Goal: Task Accomplishment & Management: Manage account settings

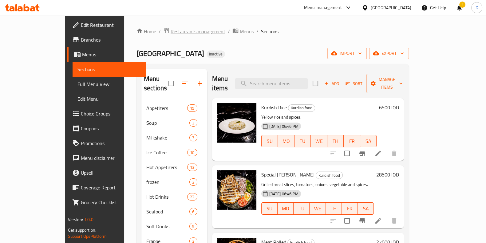
click at [172, 35] on span "Restaurants management" at bounding box center [198, 31] width 55 height 7
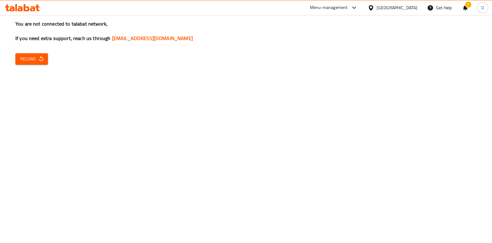
click at [33, 64] on div "You are not connected to talabat network, If you need extra support, reach us t…" at bounding box center [246, 121] width 492 height 243
click at [33, 64] on button "Reload" at bounding box center [31, 58] width 33 height 11
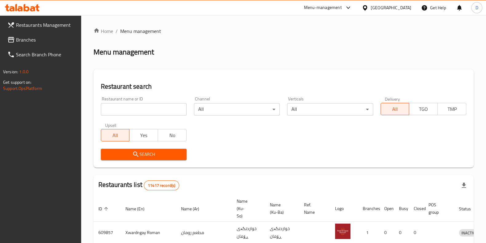
click at [137, 115] on div "Restaurant name or ID Restaurant name or ID" at bounding box center [143, 106] width 93 height 26
click at [137, 115] on input "search" at bounding box center [144, 109] width 86 height 12
type input "aland"
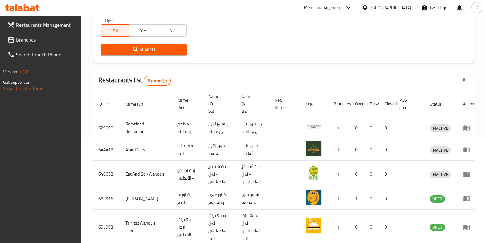
scroll to position [141, 0]
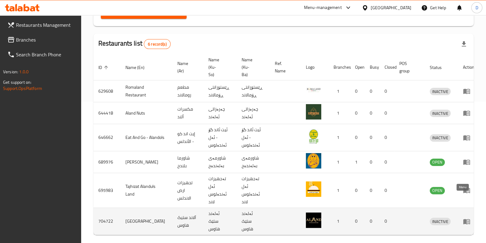
click at [467, 220] on icon "enhanced table" at bounding box center [468, 221] width 2 height 2
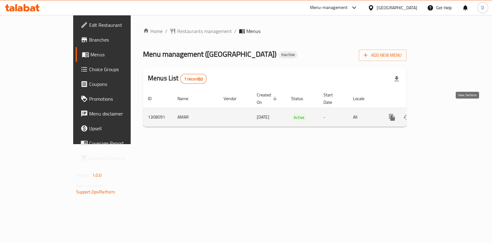
click at [444, 110] on link "enhanced table" at bounding box center [436, 117] width 15 height 15
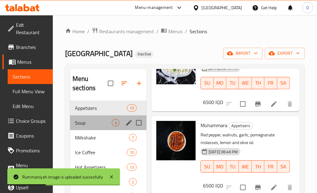
click at [117, 117] on div "Soup 3" at bounding box center [108, 122] width 77 height 15
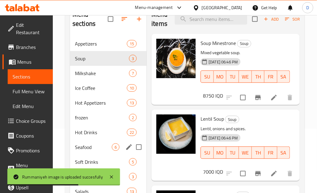
scroll to position [66, 0]
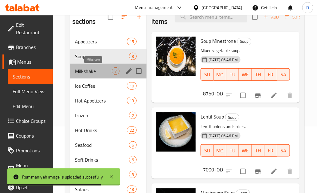
click at [111, 72] on span "Milkshake" at bounding box center [93, 70] width 37 height 7
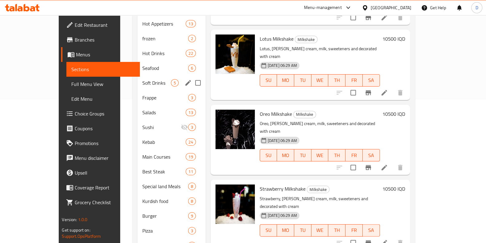
scroll to position [40, 0]
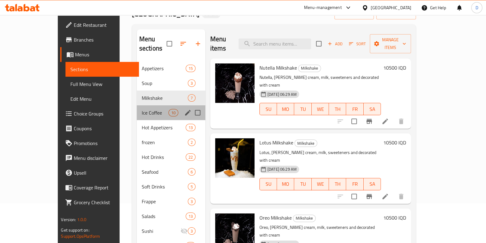
click at [137, 107] on div "Ice Coffee 10" at bounding box center [171, 112] width 69 height 15
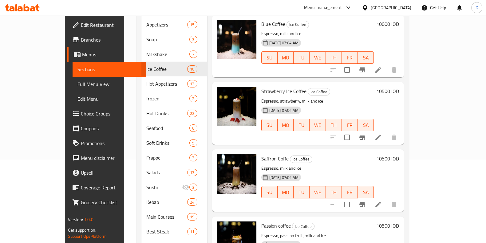
scroll to position [80, 0]
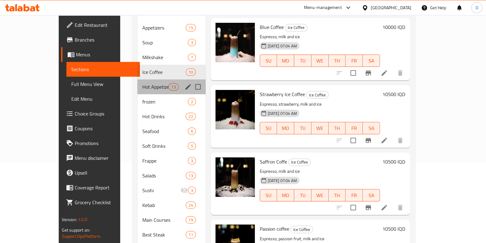
click at [155, 79] on div "Hot Appetizers 13" at bounding box center [172, 86] width 68 height 15
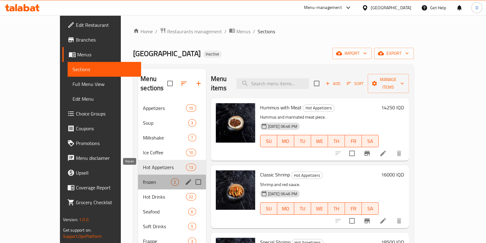
click at [143, 178] on span "frozen" at bounding box center [157, 181] width 28 height 7
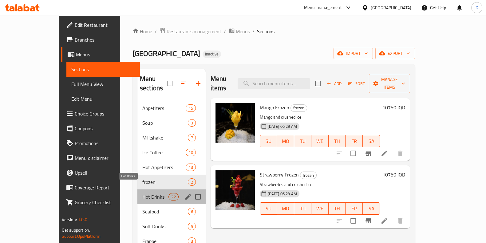
click at [142, 193] on span "Hot Drinks" at bounding box center [155, 196] width 26 height 7
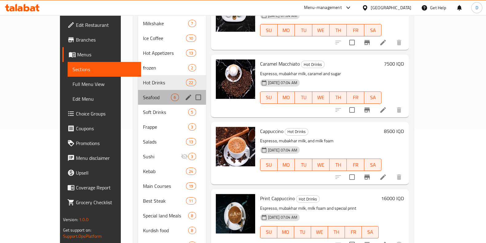
click at [138, 93] on div "Seafood 6" at bounding box center [172, 97] width 68 height 15
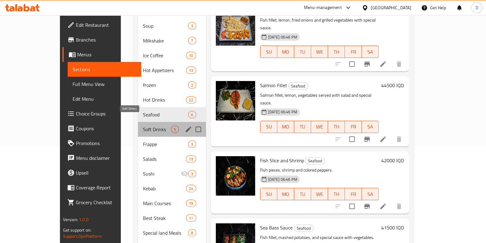
click at [143, 126] on span "Soft Drinks" at bounding box center [157, 129] width 28 height 7
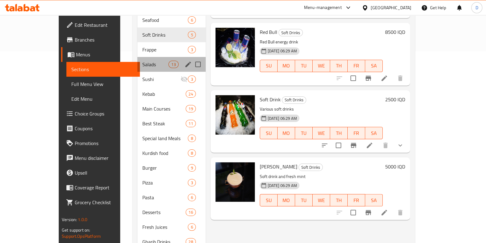
click at [142, 57] on div "Salads 13" at bounding box center [172, 64] width 68 height 15
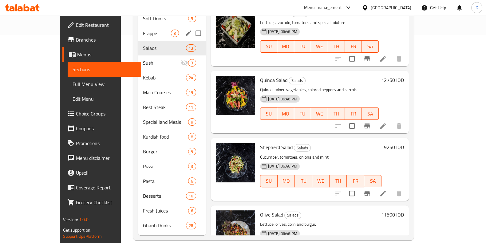
click at [153, 30] on div "Frappe 3" at bounding box center [172, 33] width 68 height 15
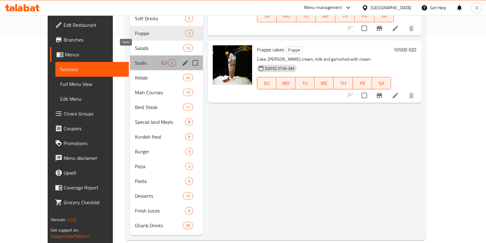
click at [135, 59] on span "Sushi" at bounding box center [148, 62] width 26 height 7
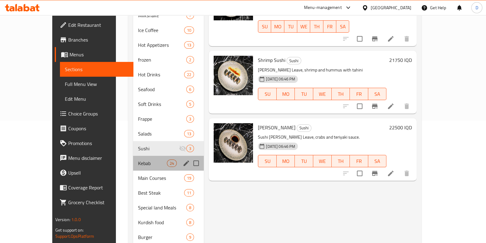
click at [133, 158] on div "Kebab 24" at bounding box center [168, 163] width 71 height 15
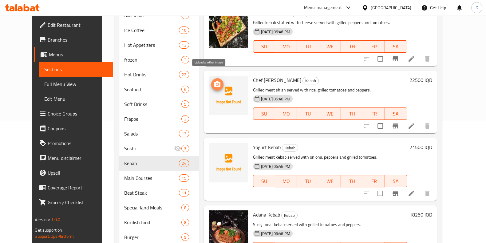
click at [214, 81] on icon "upload picture" at bounding box center [217, 84] width 7 height 7
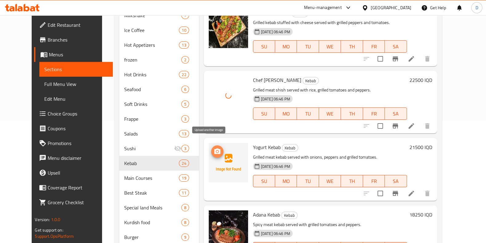
click at [214, 148] on icon "upload picture" at bounding box center [217, 151] width 6 height 6
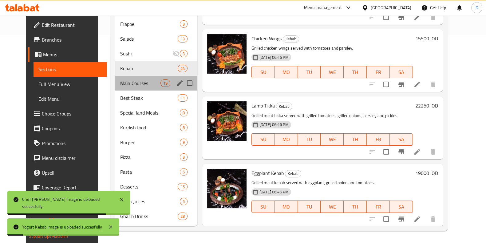
click at [134, 79] on div "Main Courses 19" at bounding box center [156, 83] width 82 height 15
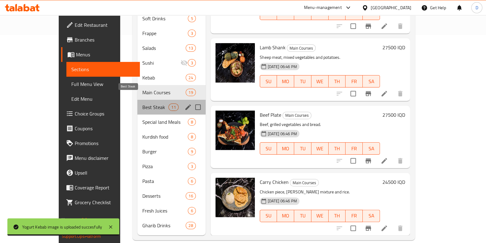
click at [142, 103] on span "Best Steak" at bounding box center [155, 106] width 26 height 7
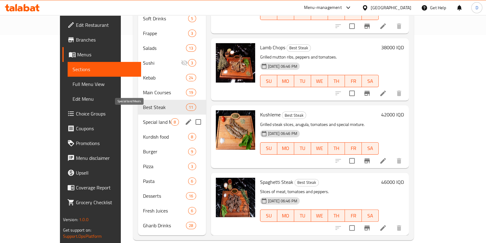
click at [151, 118] on span "Special land Meals" at bounding box center [157, 121] width 28 height 7
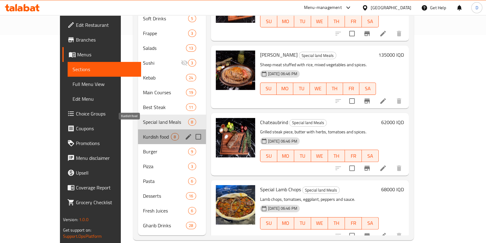
click at [143, 133] on span "Kurdish food" at bounding box center [157, 136] width 28 height 7
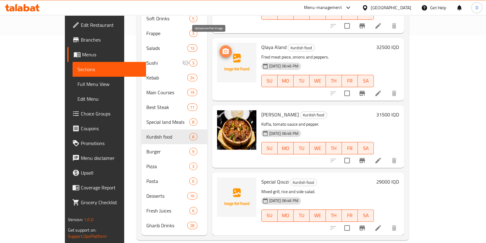
click at [220, 48] on span "upload picture" at bounding box center [226, 51] width 12 height 7
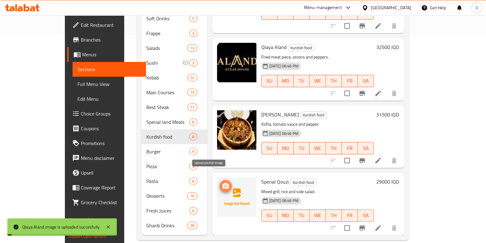
click at [222, 182] on icon "upload picture" at bounding box center [225, 185] width 7 height 7
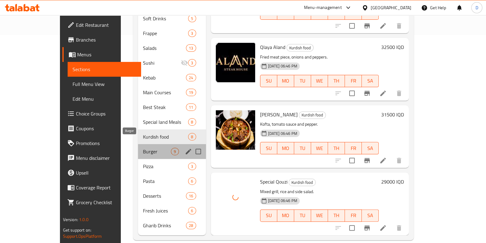
click at [145, 148] on span "Burger" at bounding box center [157, 151] width 28 height 7
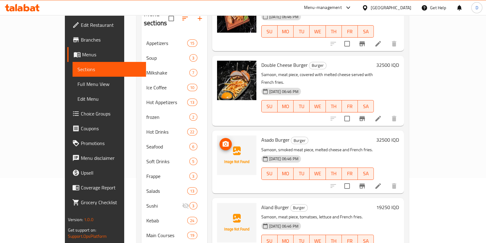
click at [217, 135] on img at bounding box center [236, 154] width 39 height 39
click at [220, 138] on button "upload picture" at bounding box center [226, 144] width 12 height 12
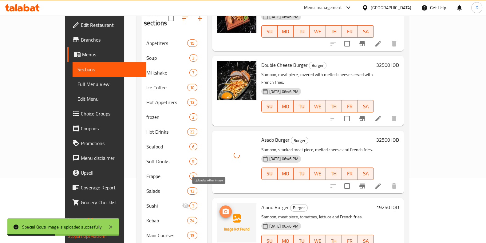
click at [223, 208] on icon "upload picture" at bounding box center [226, 211] width 6 height 6
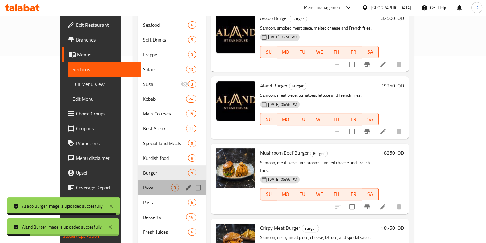
click at [149, 182] on div "Pizza 3" at bounding box center [172, 187] width 68 height 15
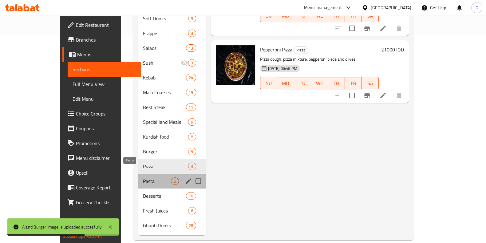
click at [143, 177] on span "Pasta" at bounding box center [157, 180] width 28 height 7
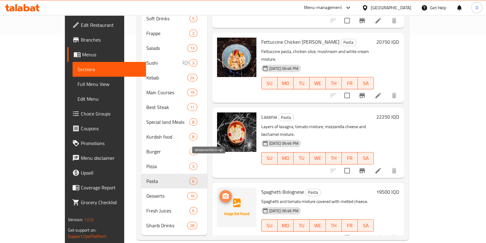
click at [222, 192] on icon "upload picture" at bounding box center [225, 195] width 7 height 7
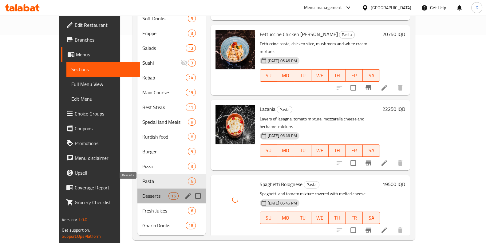
click at [151, 192] on span "Desserts" at bounding box center [155, 195] width 26 height 7
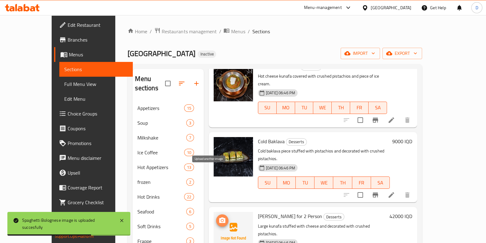
click at [219, 217] on icon "upload picture" at bounding box center [222, 220] width 7 height 7
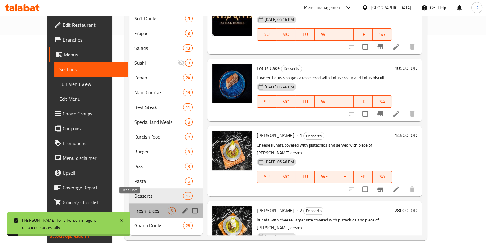
click at [143, 207] on span "Fresh Juices" at bounding box center [151, 210] width 34 height 7
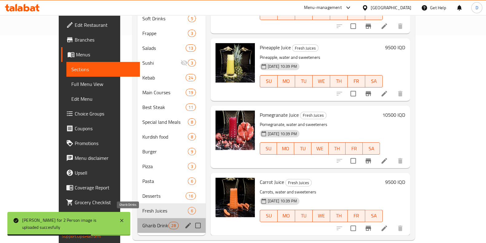
click at [149, 221] on span "Gharib Drinks" at bounding box center [155, 224] width 26 height 7
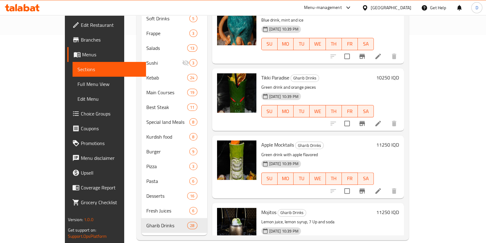
scroll to position [140, 0]
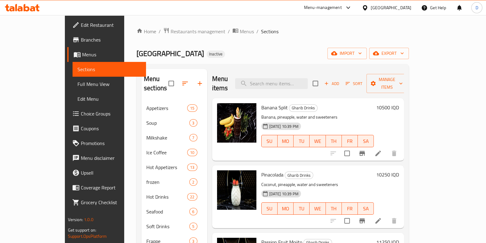
click at [346, 103] on h6 "Banana Split Gharib Drinks" at bounding box center [317, 107] width 113 height 9
click at [171, 31] on span "Restaurants management" at bounding box center [198, 31] width 55 height 7
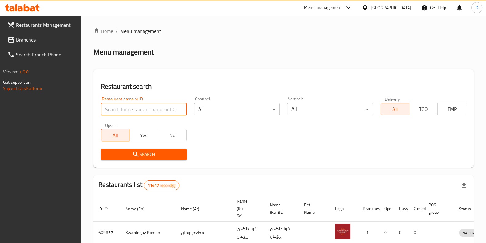
click at [148, 107] on input "search" at bounding box center [144, 109] width 86 height 12
type input "Bll"
click button "Search" at bounding box center [144, 154] width 86 height 11
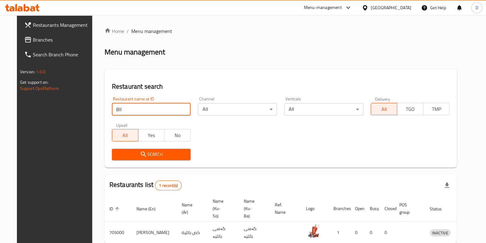
scroll to position [26, 0]
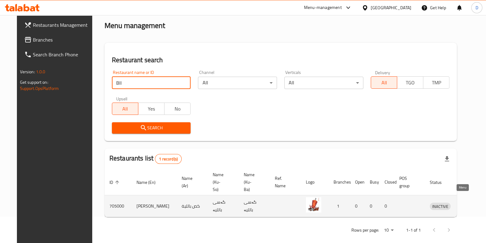
click at [463, 202] on icon "enhanced table" at bounding box center [466, 205] width 7 height 7
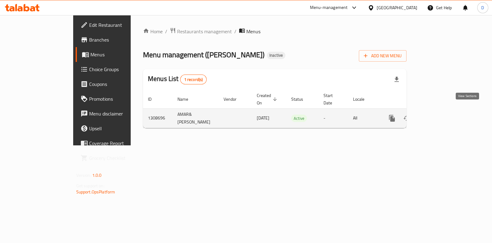
click at [444, 113] on link "enhanced table" at bounding box center [436, 118] width 15 height 15
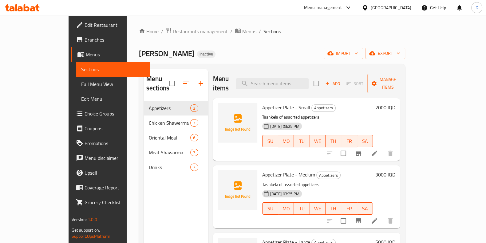
click at [327, 103] on h6 "Appetizer Plate - Small Appetizers" at bounding box center [317, 107] width 111 height 9
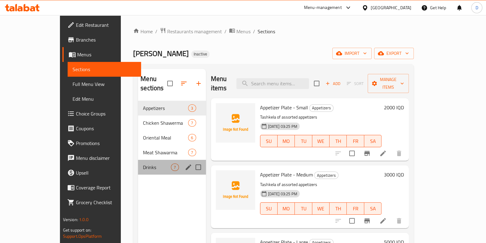
click at [138, 162] on div "Drinks 7" at bounding box center [172, 167] width 68 height 15
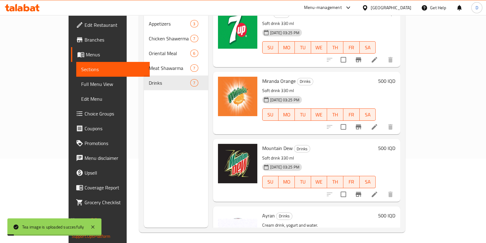
scroll to position [243, 0]
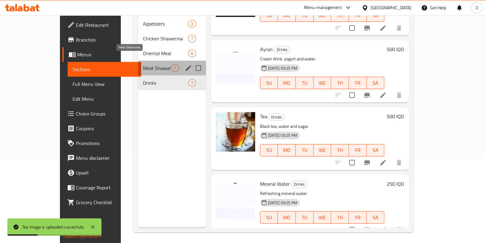
click at [145, 64] on span "Meat Shawarma" at bounding box center [157, 67] width 28 height 7
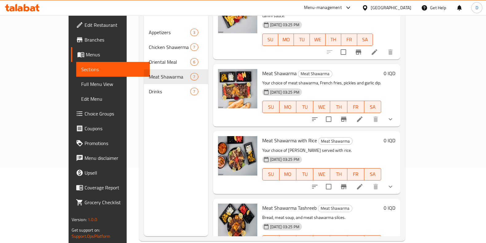
scroll to position [86, 0]
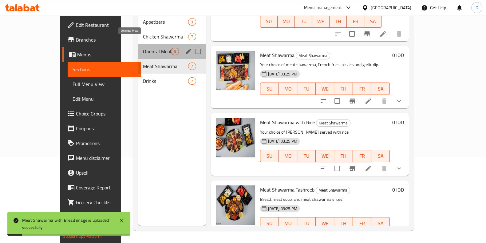
click at [143, 48] on span "Oriental Meal" at bounding box center [157, 51] width 28 height 7
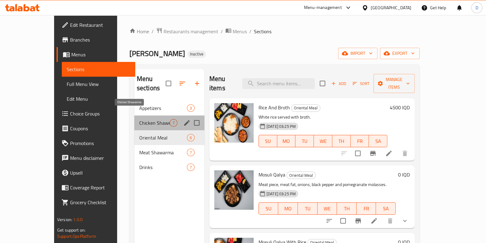
click at [143, 119] on span "Chicken Shawerma" at bounding box center [154, 122] width 30 height 7
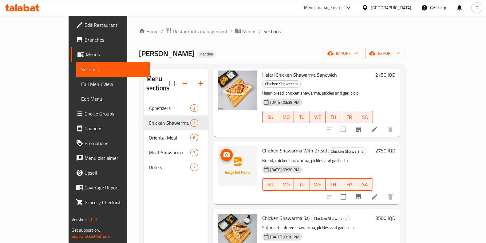
scroll to position [33, 0]
click at [226, 218] on img at bounding box center [237, 232] width 39 height 39
click at [227, 218] on img at bounding box center [237, 232] width 39 height 39
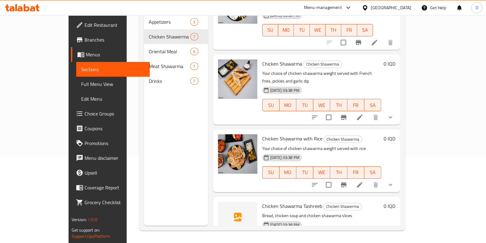
scroll to position [30, 0]
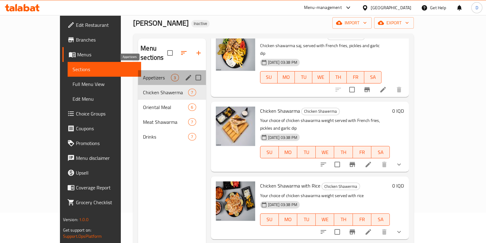
click at [156, 74] on span "Appetizers" at bounding box center [157, 77] width 28 height 7
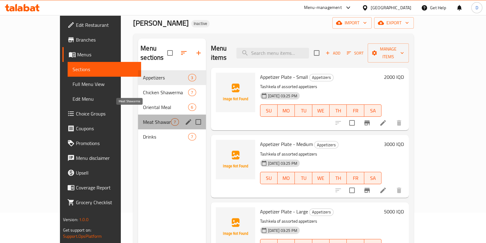
click at [143, 118] on span "Meat Shawarma" at bounding box center [157, 121] width 28 height 7
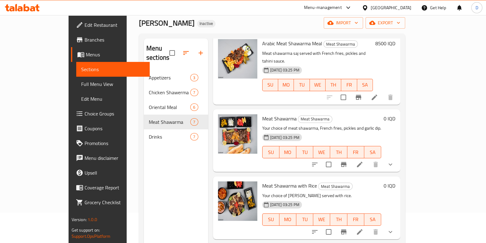
scroll to position [86, 0]
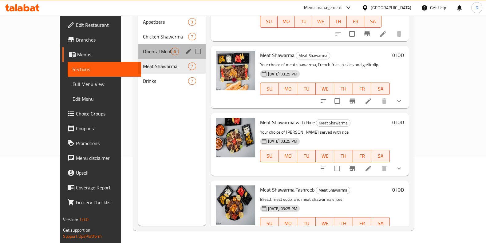
click at [158, 45] on div "Oriental Meal 6" at bounding box center [172, 51] width 68 height 15
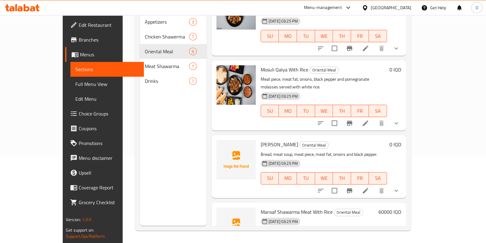
scroll to position [39, 0]
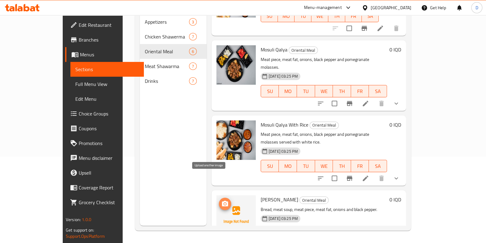
click at [221, 200] on icon "upload picture" at bounding box center [224, 203] width 7 height 7
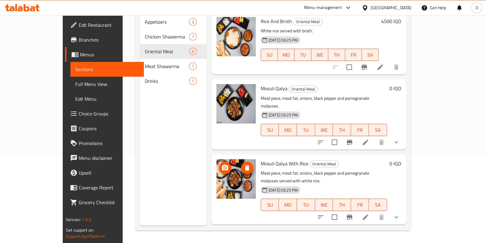
scroll to position [0, 0]
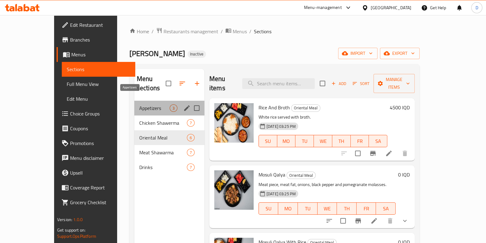
click at [139, 104] on span "Appetizers" at bounding box center [154, 107] width 30 height 7
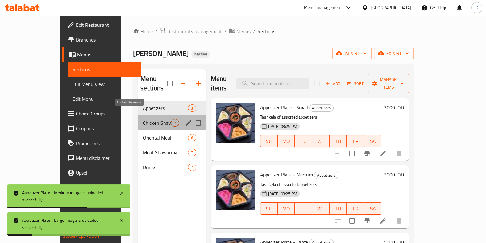
click at [143, 119] on span "Chicken Shawerma" at bounding box center [157, 122] width 28 height 7
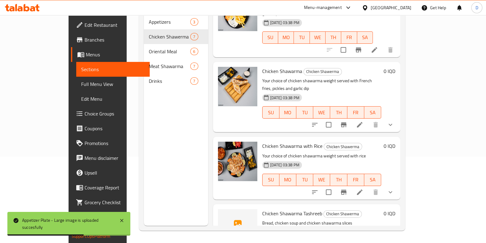
scroll to position [235, 0]
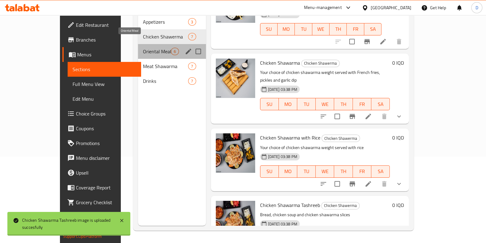
click at [143, 48] on span "Oriental Meal" at bounding box center [157, 51] width 28 height 7
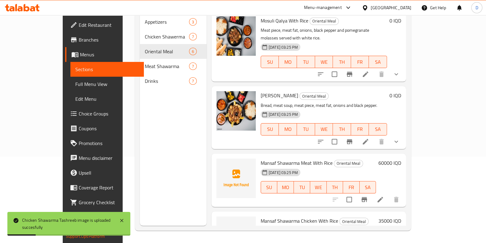
scroll to position [157, 0]
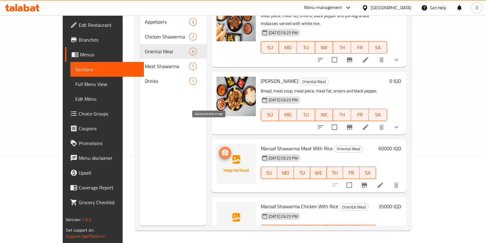
click at [221, 149] on icon "upload picture" at bounding box center [224, 152] width 7 height 7
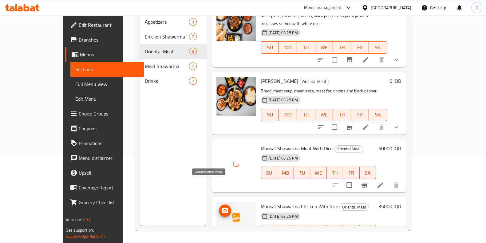
click at [222, 207] on icon "upload picture" at bounding box center [225, 210] width 6 height 6
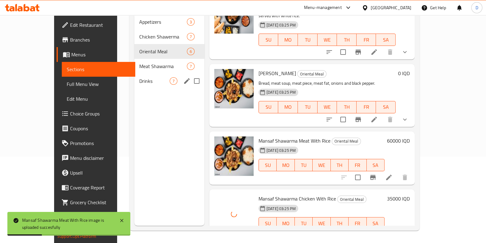
scroll to position [0, 0]
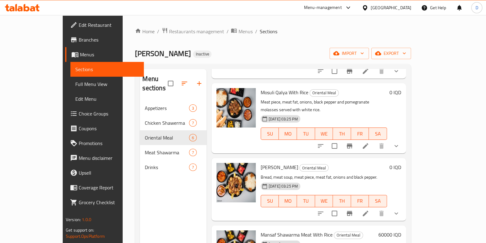
click at [169, 13] on div "Menu-management [GEOGRAPHIC_DATA] Get Help D" at bounding box center [243, 7] width 486 height 15
click at [169, 34] on span "Restaurants management" at bounding box center [196, 31] width 55 height 7
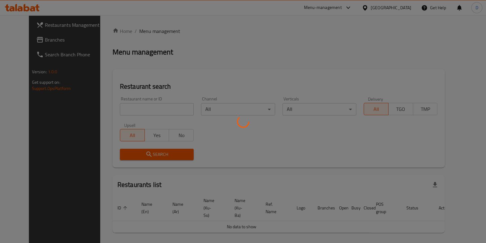
click at [155, 104] on div at bounding box center [243, 121] width 486 height 243
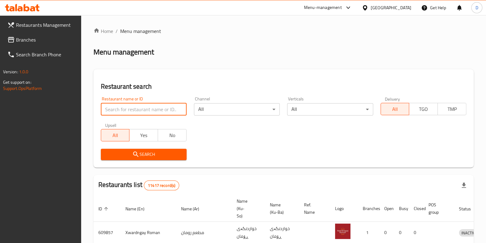
click at [163, 114] on input "search" at bounding box center [144, 109] width 86 height 12
click button "Search" at bounding box center [144, 154] width 86 height 11
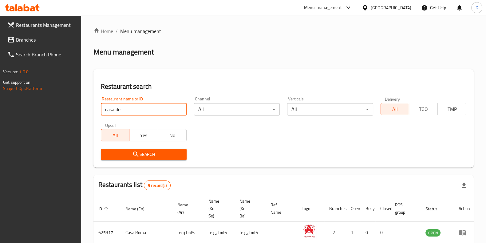
type input "casa de"
click button "Search" at bounding box center [144, 154] width 86 height 11
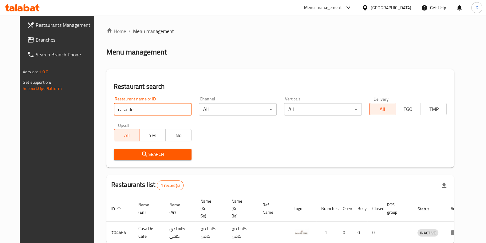
scroll to position [26, 0]
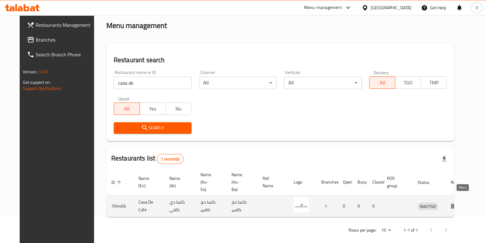
click at [458, 204] on icon "enhanced table" at bounding box center [454, 206] width 7 height 5
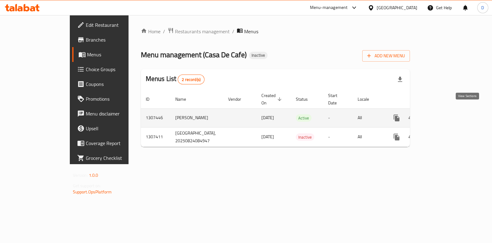
click at [445, 114] on icon "enhanced table" at bounding box center [440, 117] width 7 height 7
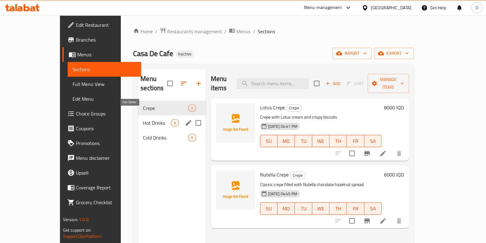
click at [143, 119] on span "Hot Drinks" at bounding box center [157, 122] width 28 height 7
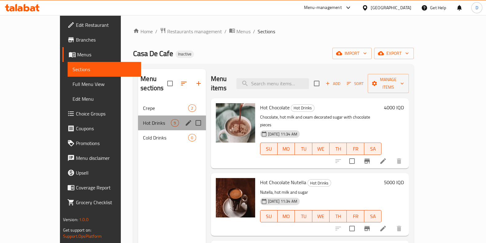
click at [138, 120] on div "Hot Drinks 9" at bounding box center [172, 122] width 68 height 15
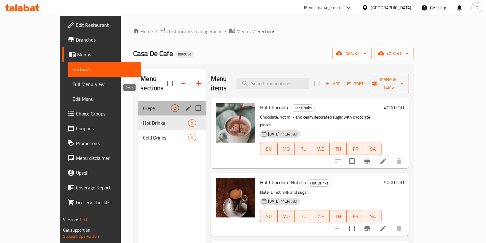
click at [143, 104] on span "Crepe" at bounding box center [157, 107] width 28 height 7
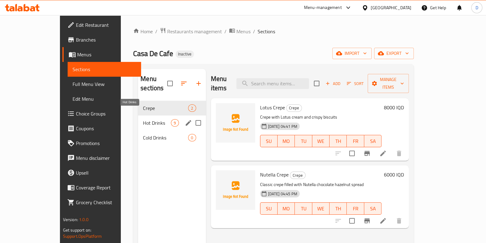
click at [145, 119] on span "Hot Drinks" at bounding box center [157, 122] width 28 height 7
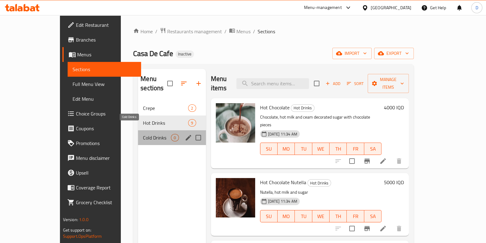
click at [152, 134] on span "Cold Drinks" at bounding box center [157, 137] width 28 height 7
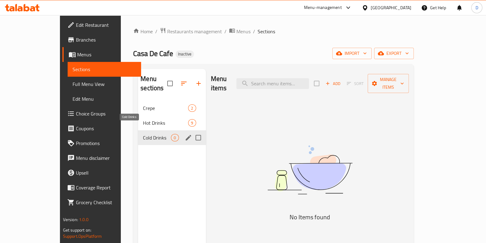
scroll to position [12, 0]
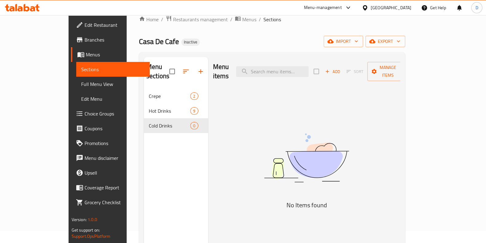
click at [342, 11] on div "Menu-management" at bounding box center [323, 7] width 38 height 7
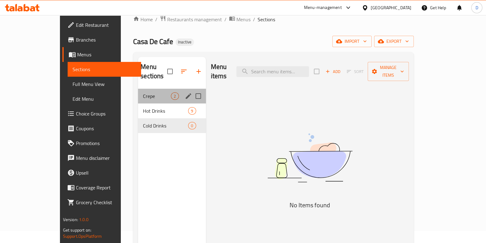
click at [138, 89] on div "Crepe 2" at bounding box center [172, 96] width 68 height 15
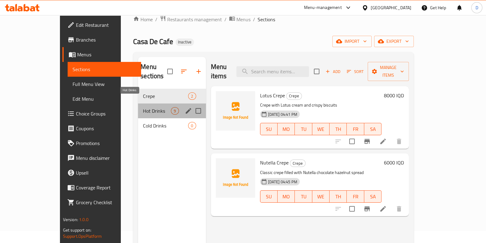
click at [143, 107] on span "Hot Drinks" at bounding box center [157, 110] width 28 height 7
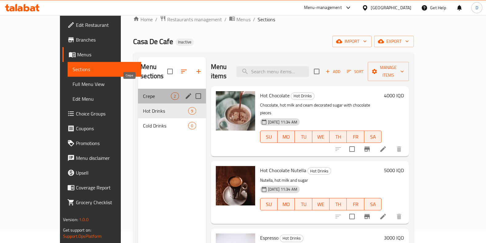
click at [143, 92] on span "Crepe" at bounding box center [157, 95] width 28 height 7
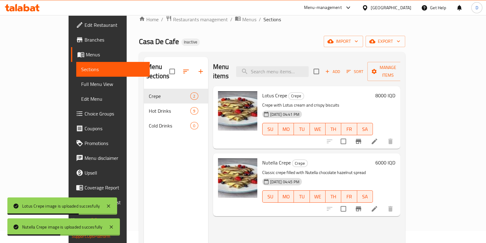
click at [160, 132] on div "Menu sections Crepe 2 Hot Drinks 9 Cold Drinks 0" at bounding box center [176, 178] width 64 height 243
